Goal: Book appointment/travel/reservation

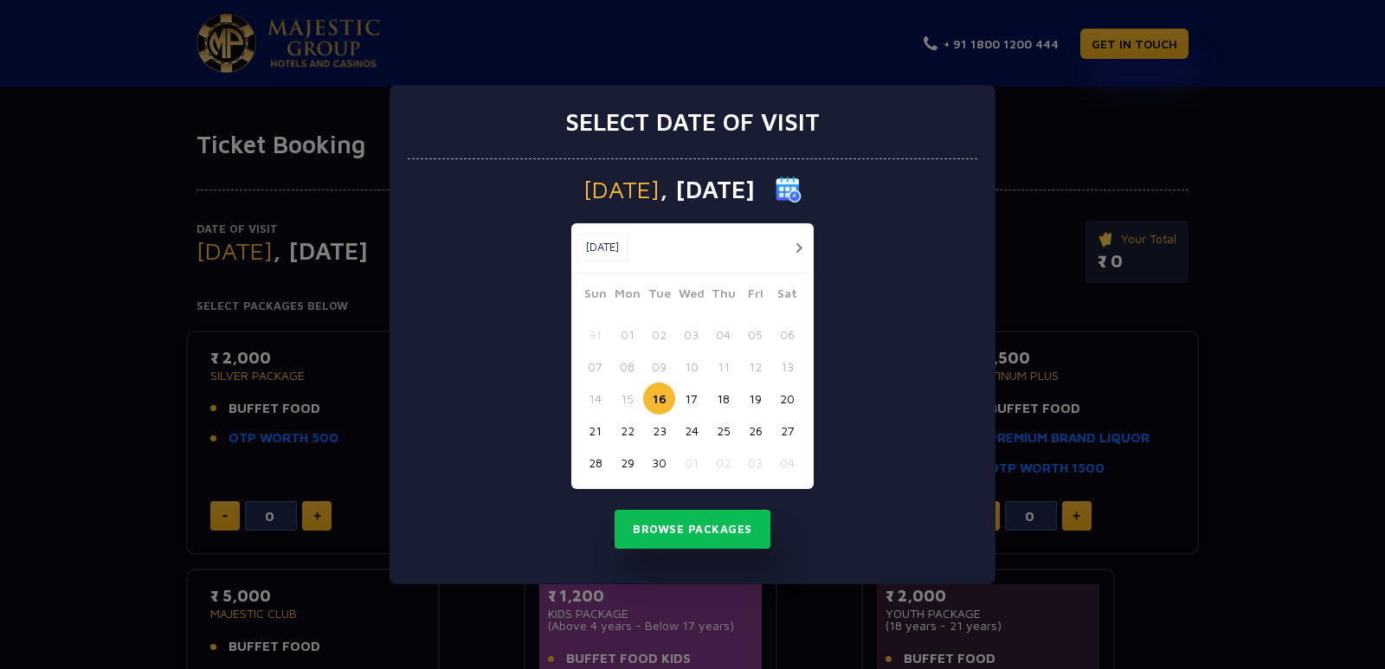
click at [795, 248] on button "button" at bounding box center [799, 248] width 22 height 22
click at [763, 324] on button "03" at bounding box center [755, 335] width 32 height 32
click at [725, 328] on button "02" at bounding box center [723, 335] width 32 height 32
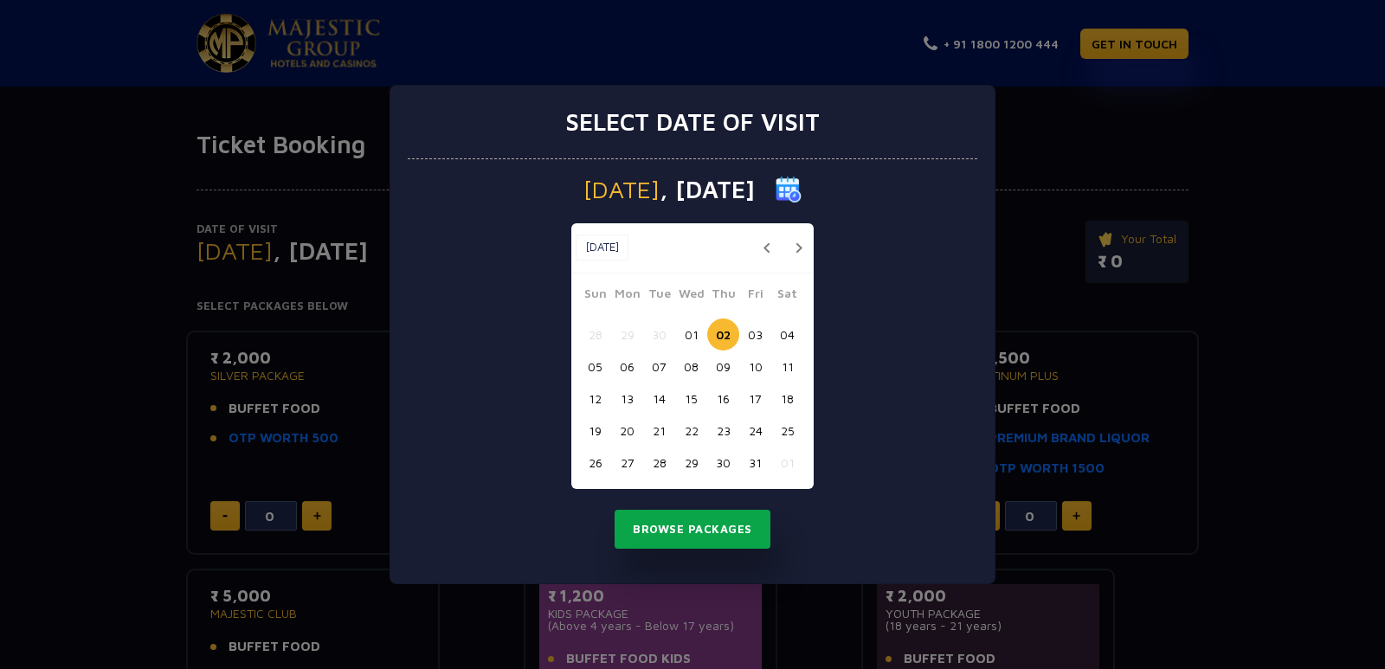
click at [692, 531] on button "Browse Packages" at bounding box center [693, 530] width 156 height 40
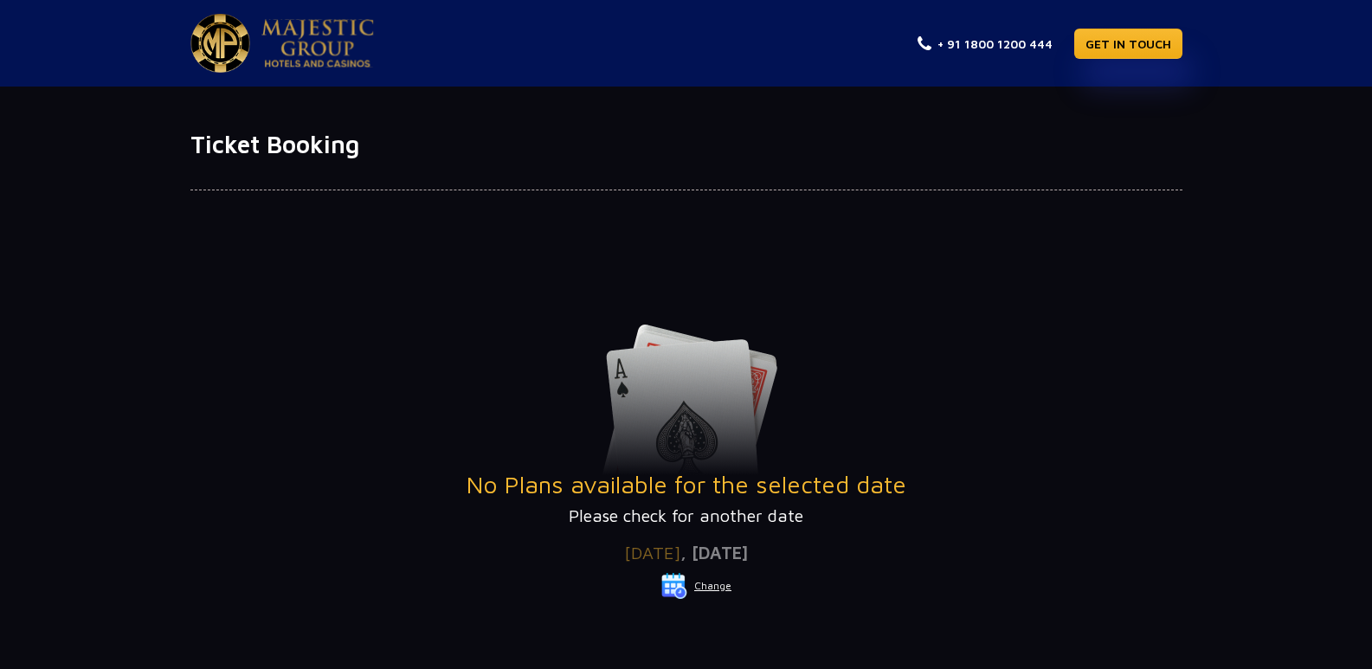
click at [720, 589] on button "Change" at bounding box center [696, 586] width 72 height 28
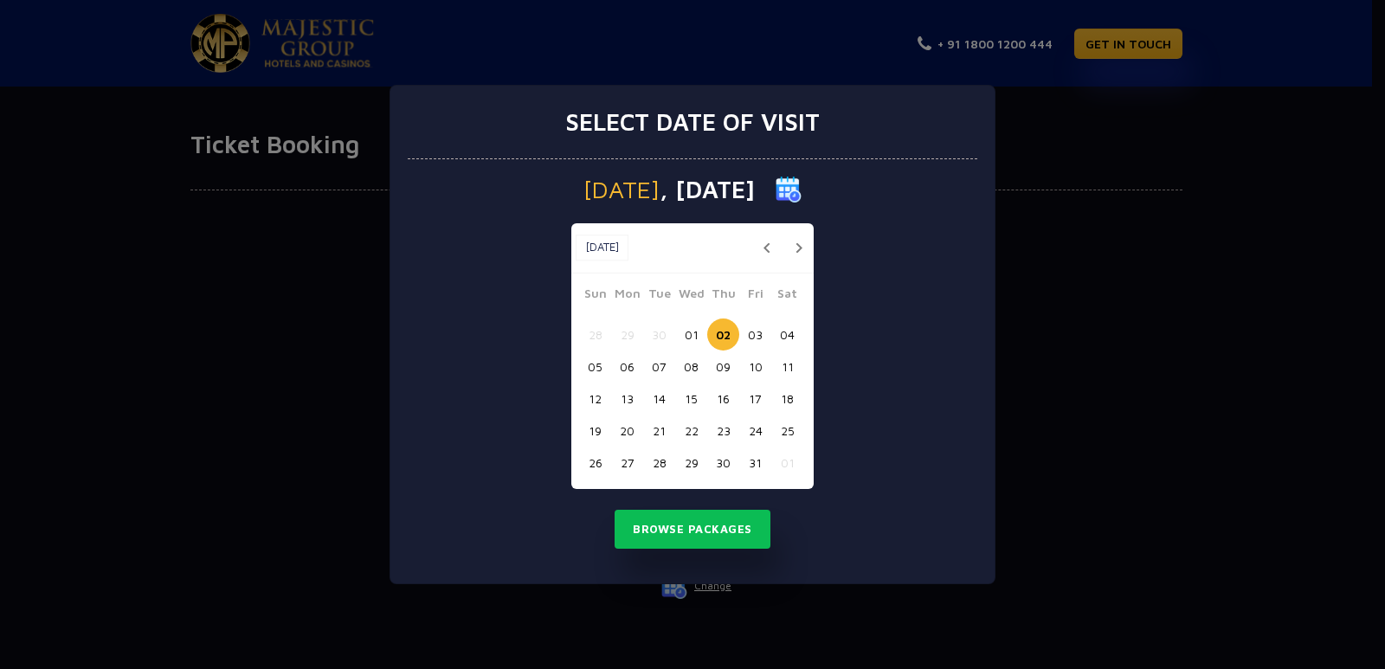
click at [750, 336] on button "03" at bounding box center [755, 335] width 32 height 32
click at [706, 523] on button "Browse Packages" at bounding box center [693, 530] width 156 height 40
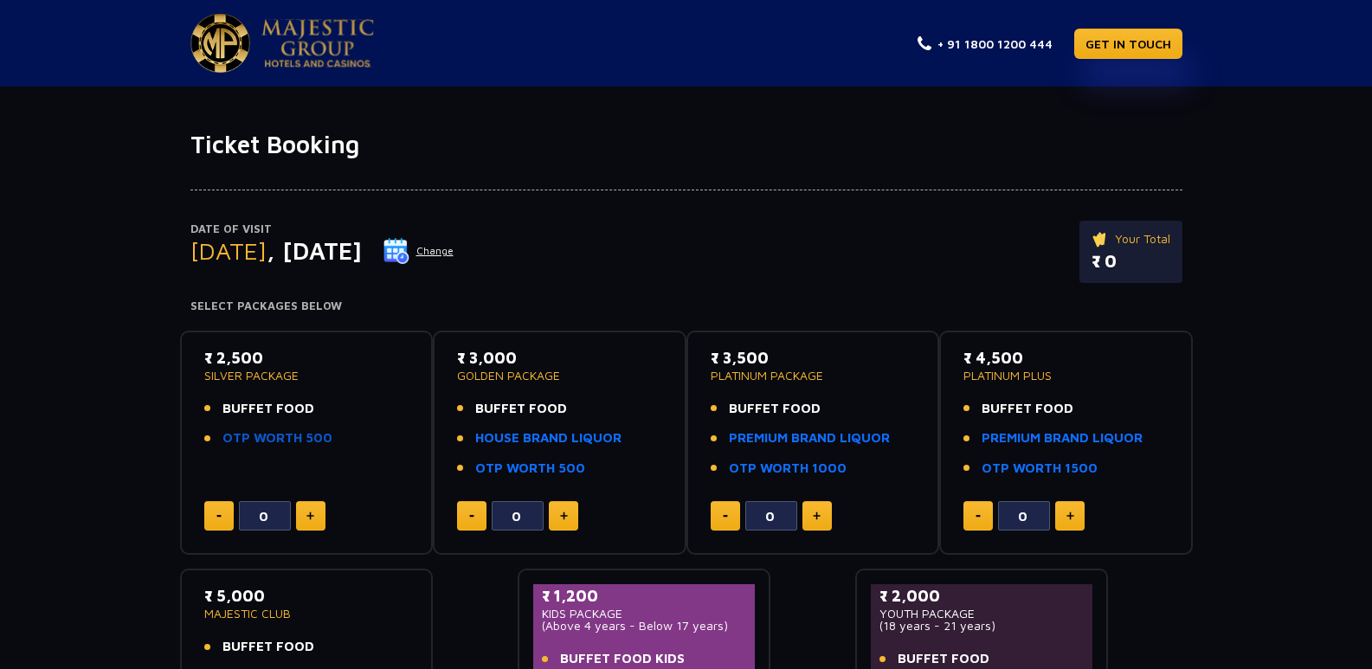
click at [296, 441] on link "OTP WORTH 500" at bounding box center [277, 438] width 110 height 20
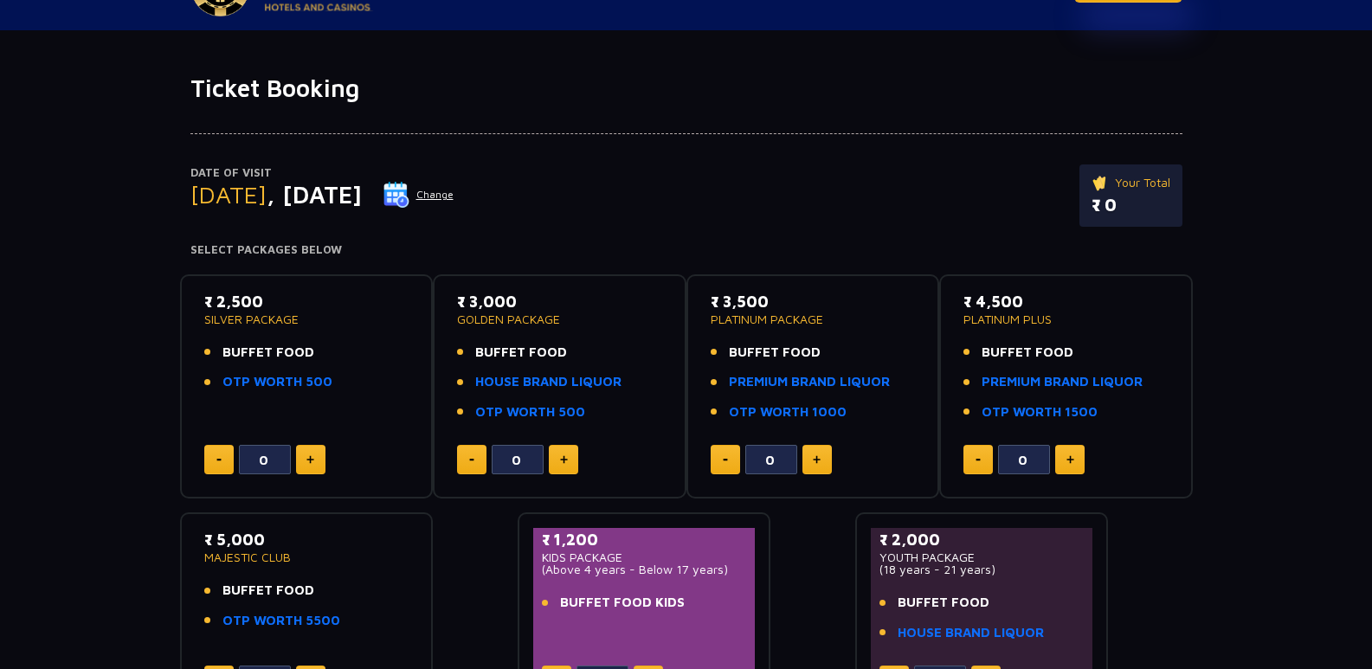
scroll to position [87, 0]
